Goal: Task Accomplishment & Management: Manage account settings

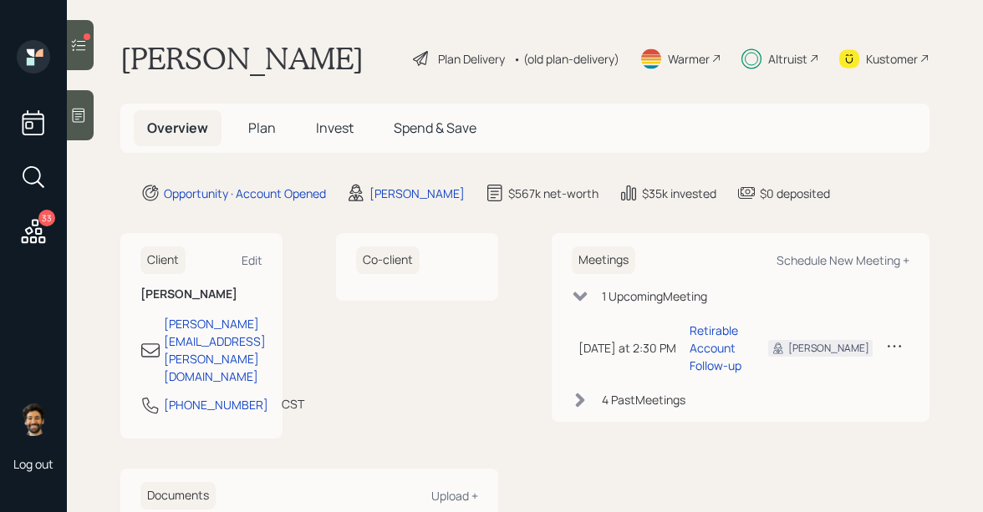
click at [327, 120] on span "Invest" at bounding box center [335, 128] width 38 height 18
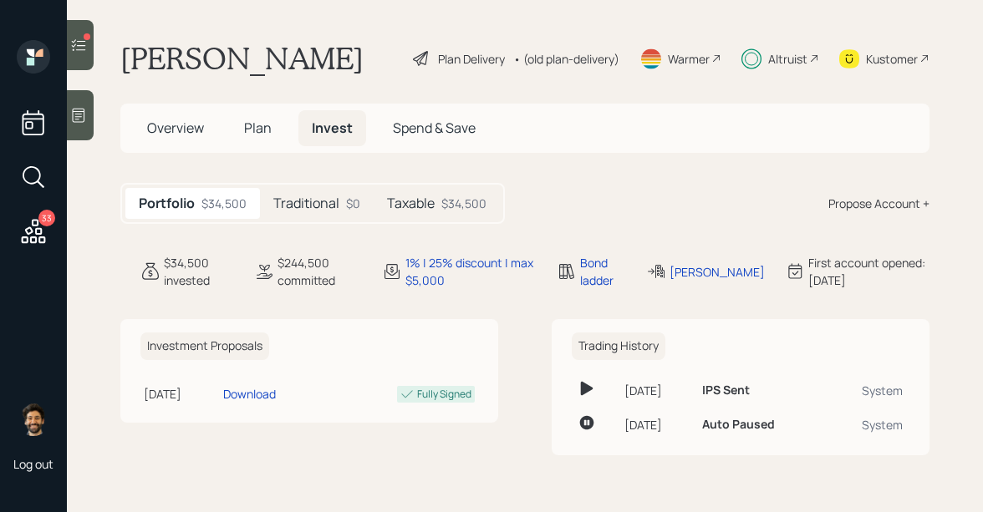
click at [78, 46] on icon at bounding box center [78, 45] width 17 height 17
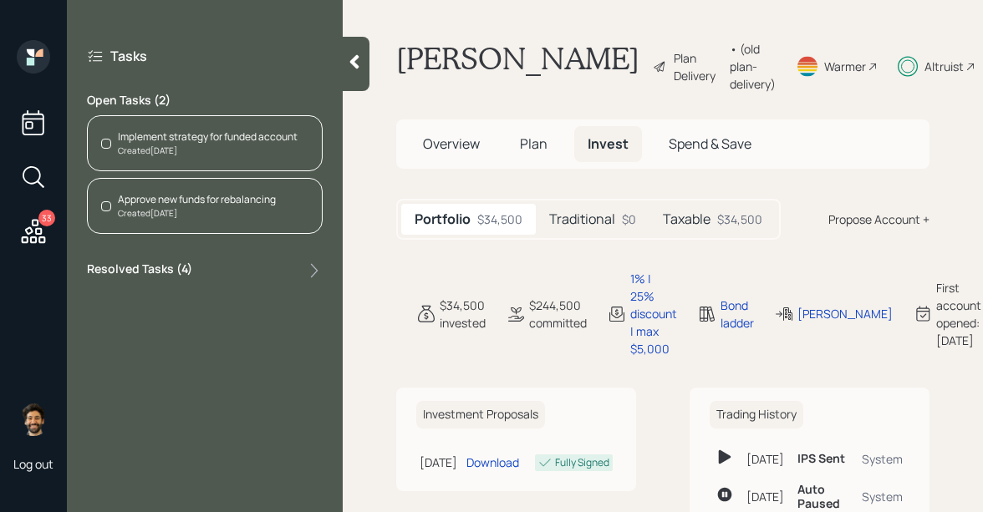
click at [166, 204] on div "Approve new funds for rebalancing" at bounding box center [197, 199] width 158 height 15
click at [38, 222] on icon at bounding box center [34, 231] width 24 height 24
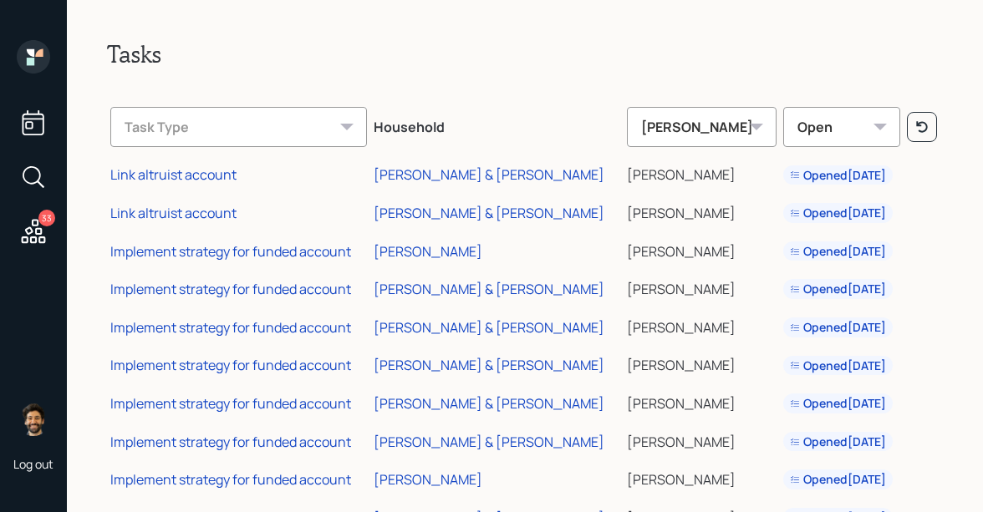
click at [43, 148] on div "33" at bounding box center [33, 179] width 30 height 143
click at [34, 126] on icon at bounding box center [33, 123] width 30 height 30
